Goal: Navigation & Orientation: Find specific page/section

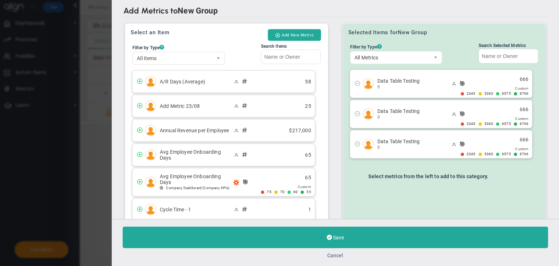
click at [337, 254] on button "Cancel" at bounding box center [335, 255] width 16 height 6
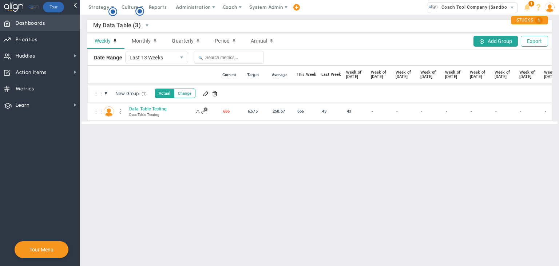
click at [75, 21] on span at bounding box center [75, 23] width 6 height 6
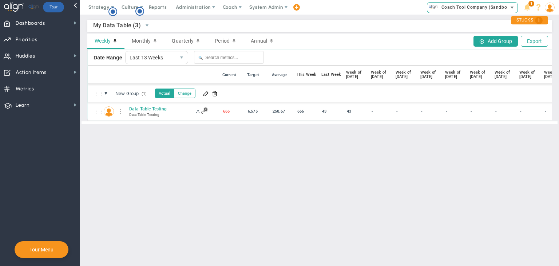
click at [337, 9] on span "Coach Tool Company (Sandbox)" at bounding box center [474, 7] width 73 height 9
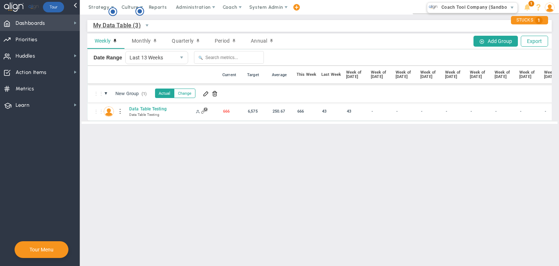
click at [57, 25] on span "Dashboards Dashboards" at bounding box center [40, 23] width 80 height 16
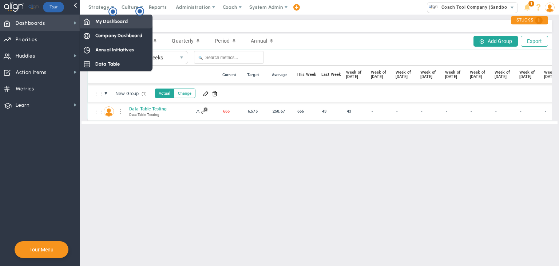
click at [109, 24] on span "My Dashboard" at bounding box center [111, 21] width 32 height 7
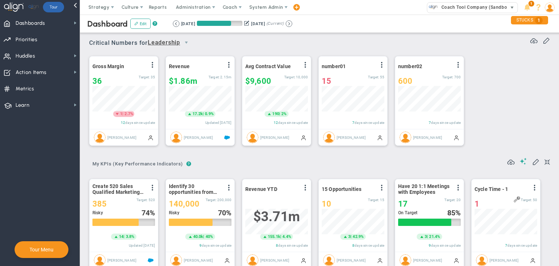
scroll to position [25, 63]
click at [337, 9] on span "Coach Tool Company (Sandbox)" at bounding box center [474, 7] width 73 height 9
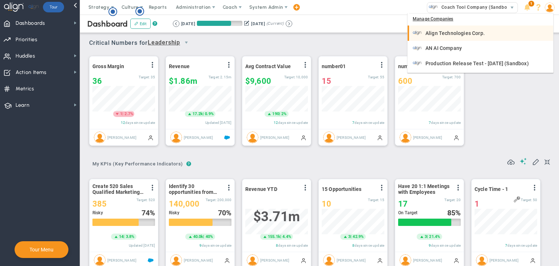
click at [337, 35] on span "Align Technologies Corp." at bounding box center [454, 33] width 59 height 5
